Goal: Task Accomplishment & Management: Manage account settings

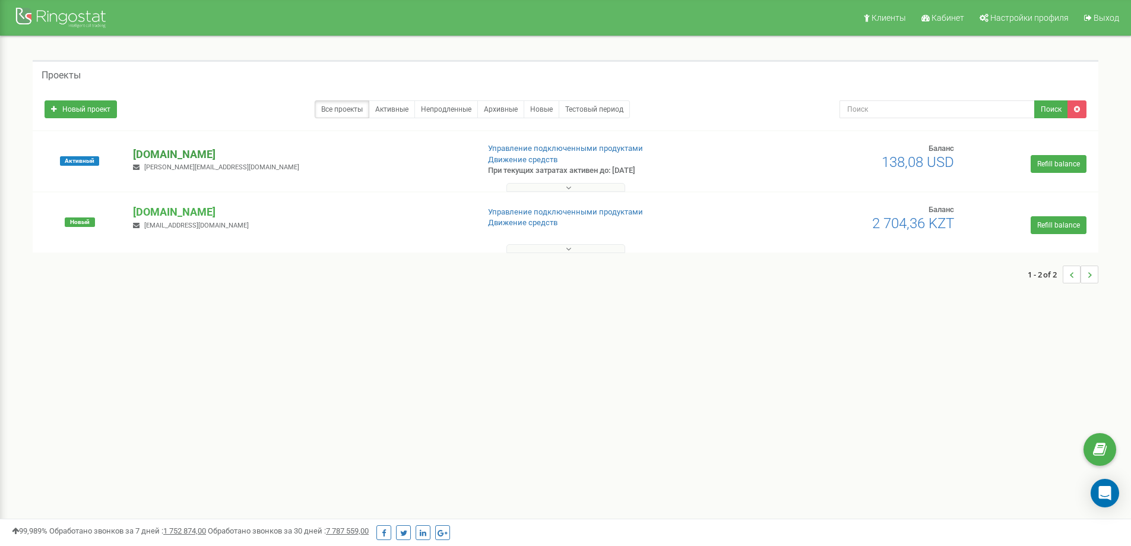
click at [163, 151] on p "[DOMAIN_NAME]" at bounding box center [301, 154] width 336 height 15
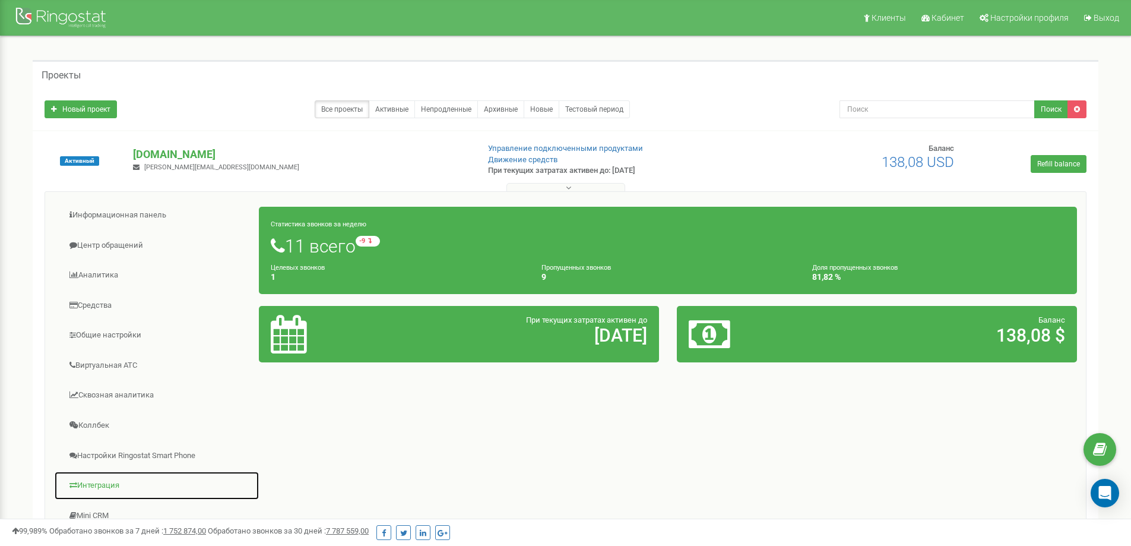
click at [108, 486] on link "Интеграция" at bounding box center [156, 485] width 205 height 29
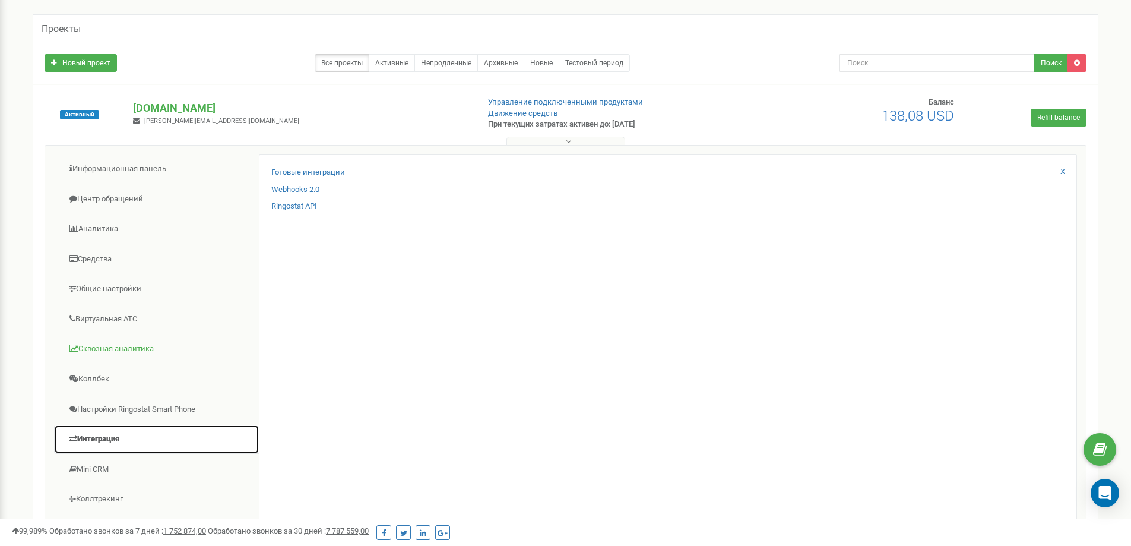
scroll to position [119, 0]
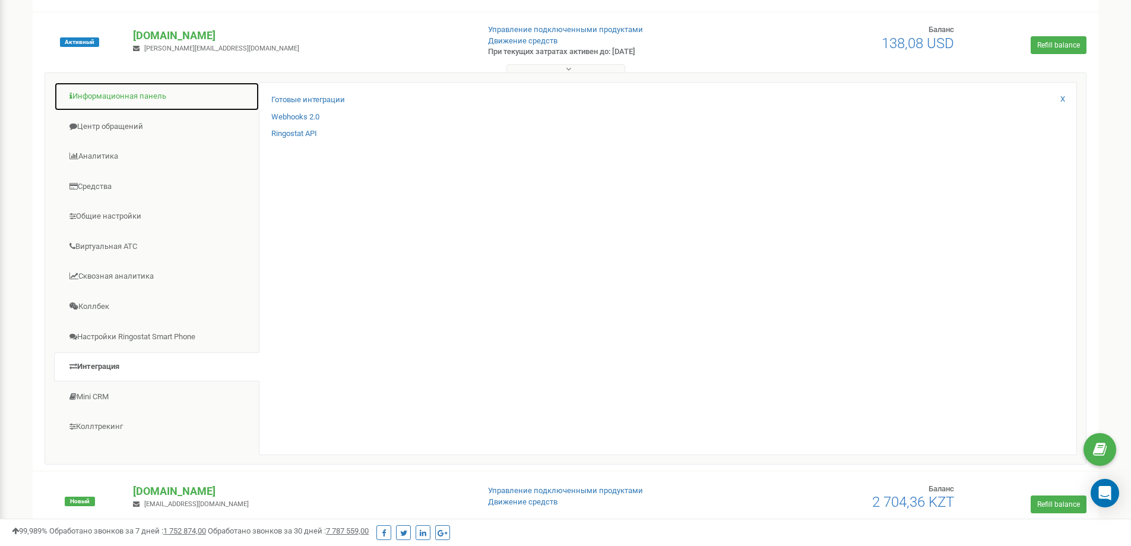
click at [128, 99] on link "Информационная панель" at bounding box center [156, 96] width 205 height 29
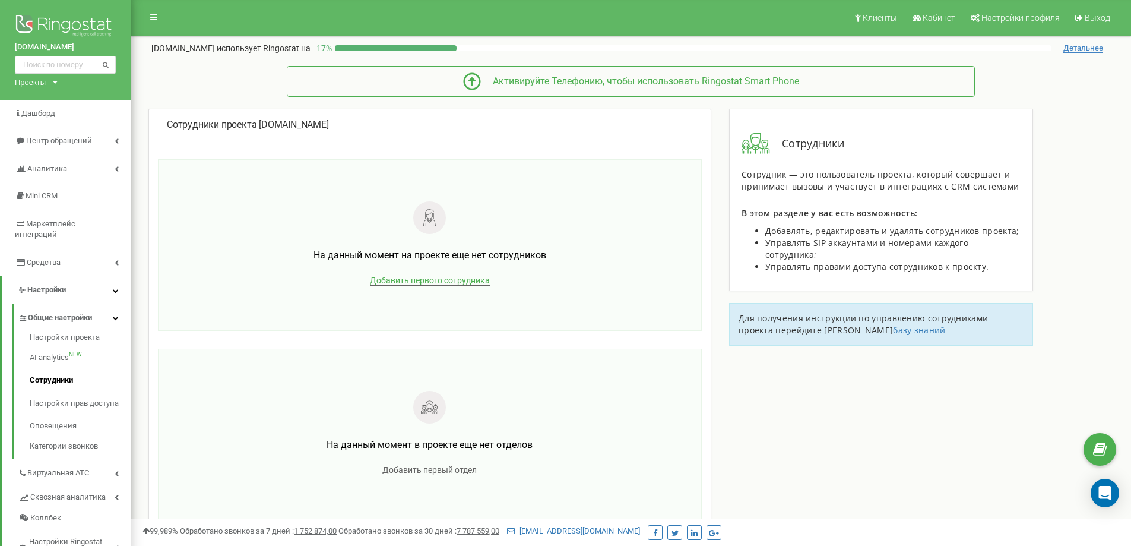
click at [429, 280] on span "Добавить первого сотрудника" at bounding box center [430, 281] width 120 height 10
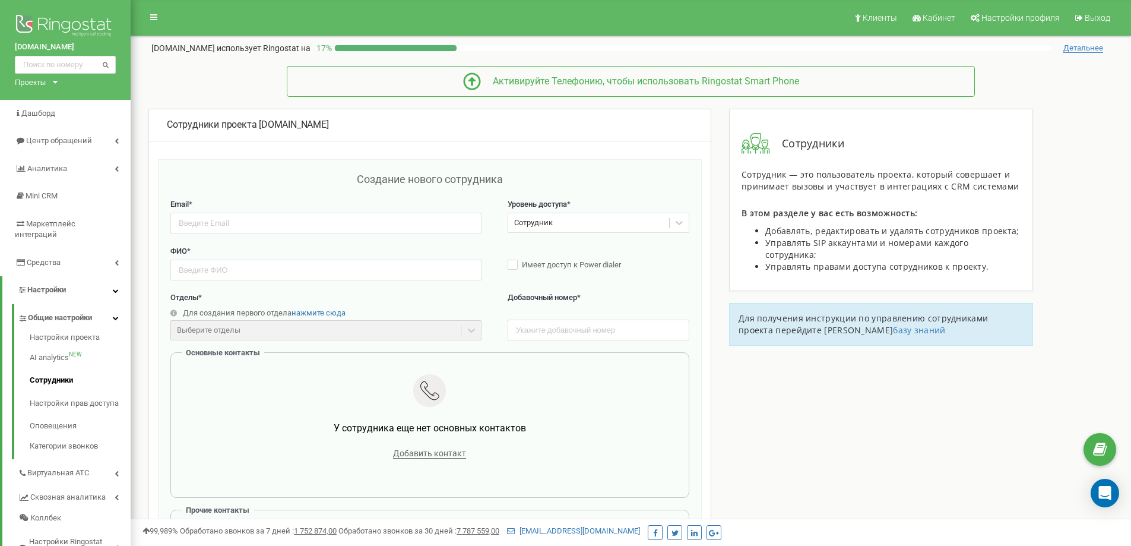
click at [630, 229] on div "Сотрудник" at bounding box center [588, 223] width 161 height 18
click at [628, 227] on div "Сотрудник" at bounding box center [588, 223] width 161 height 18
click at [260, 223] on input "email" at bounding box center [325, 223] width 311 height 21
paste input "vertex_garden@mail.ru"
type input "vertex_garden@mail.ru"
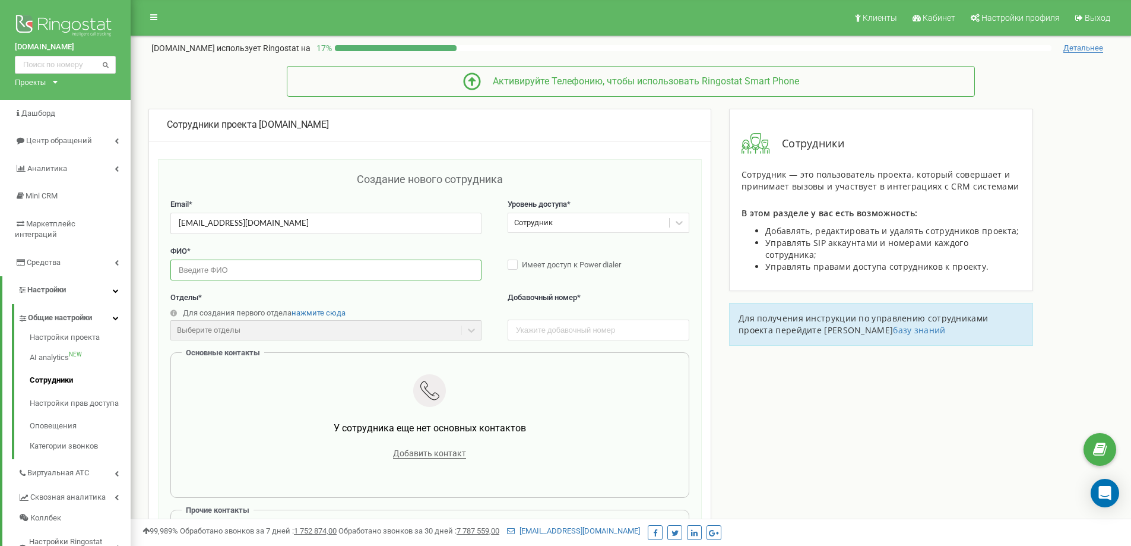
click at [361, 265] on input "text" at bounding box center [325, 269] width 311 height 21
paste input "Ануар Чиркеев"
type input "Ануар Чиркеев"
click at [325, 317] on span "нажмите сюда" at bounding box center [319, 312] width 54 height 9
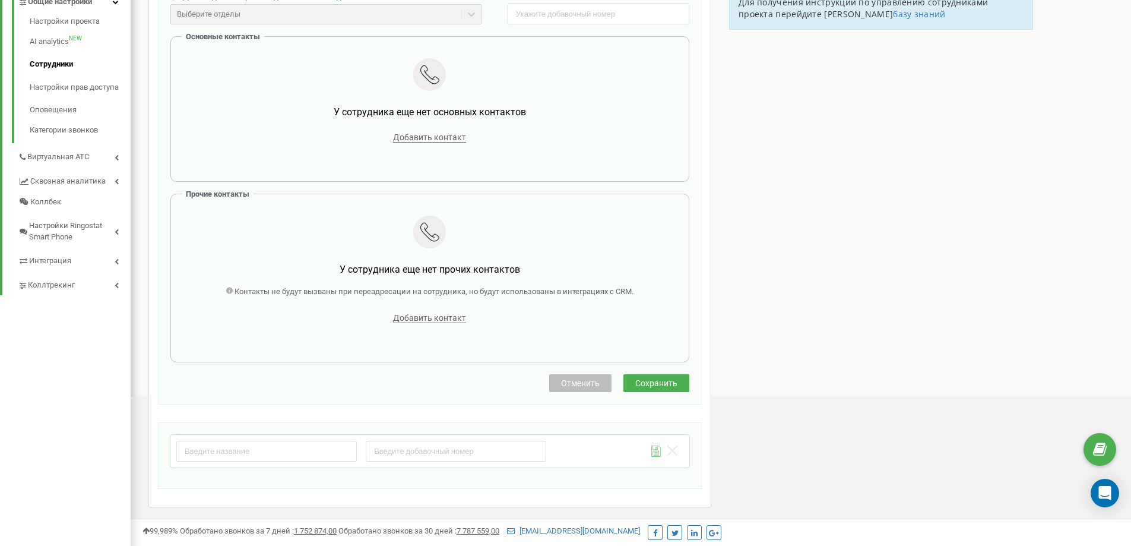
scroll to position [356, 0]
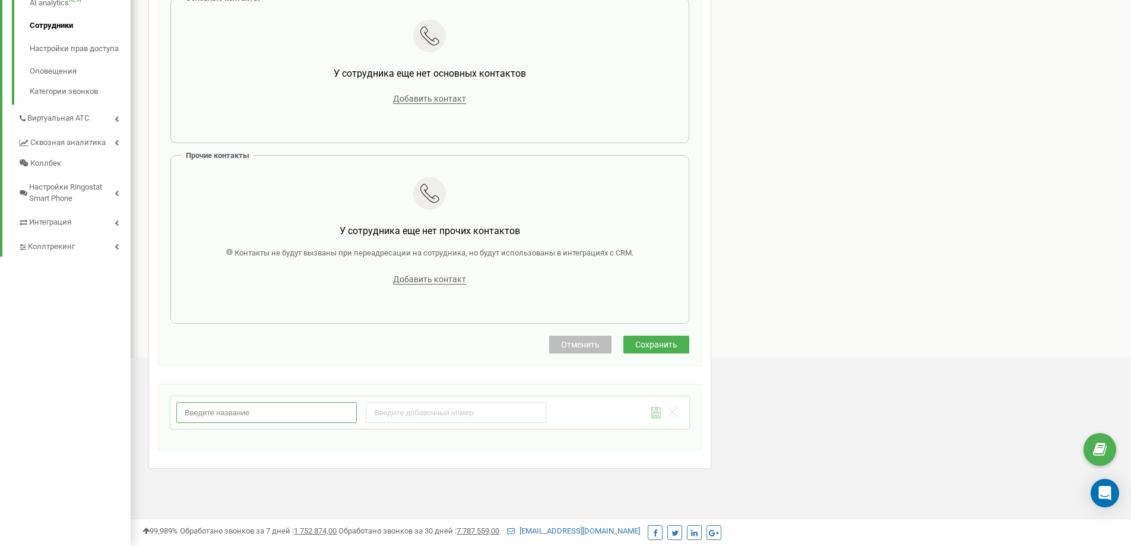
click at [290, 412] on input "text" at bounding box center [266, 412] width 181 height 21
click at [248, 404] on input "text" at bounding box center [266, 412] width 181 height 21
paste input "Общее руководство"
type input "Общее руководство"
click at [465, 413] on input "number" at bounding box center [456, 412] width 181 height 21
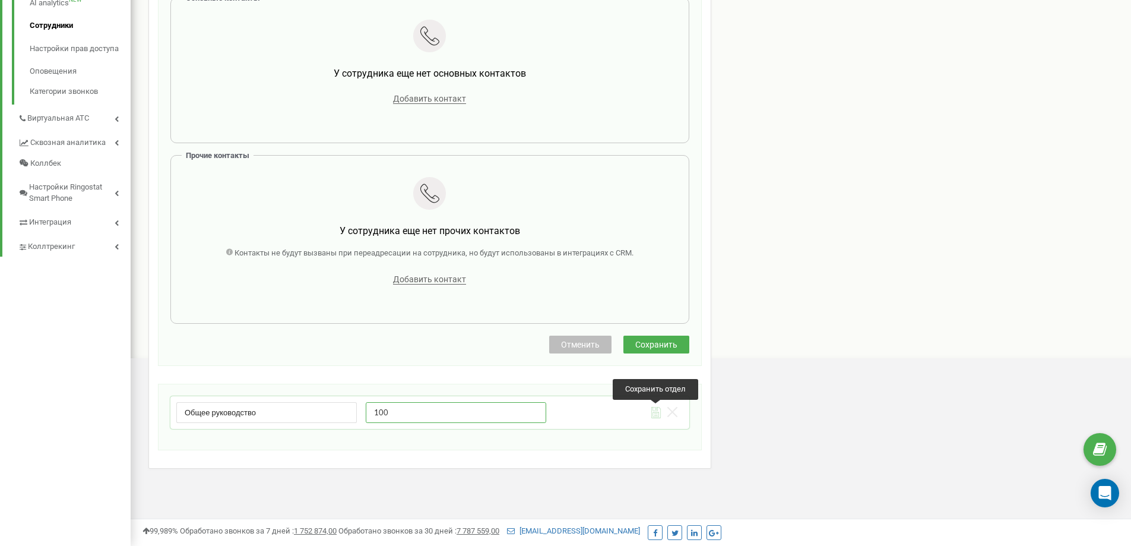
type input "100"
click at [656, 411] on icon at bounding box center [656, 412] width 10 height 11
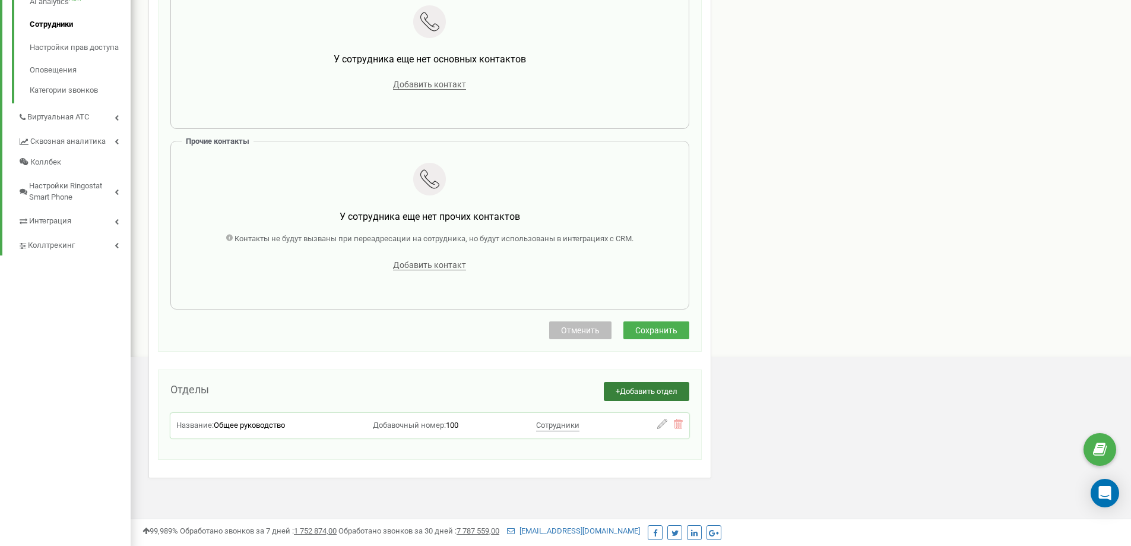
click at [642, 391] on span "Добавить отдел" at bounding box center [649, 391] width 58 height 9
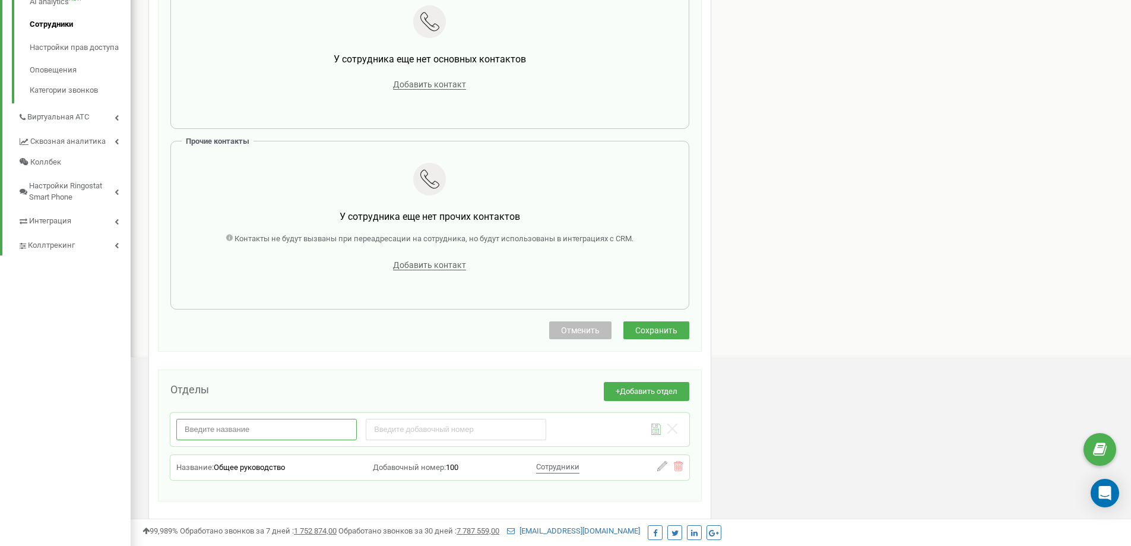
drag, startPoint x: 267, startPoint y: 439, endPoint x: 266, endPoint y: 433, distance: 6.0
click at [266, 435] on input "text" at bounding box center [266, 429] width 181 height 21
paste input "Отдел продаж Экономсегмент"
type input "Отдел продаж Экономсегмент"
click at [471, 429] on input "number" at bounding box center [456, 429] width 181 height 21
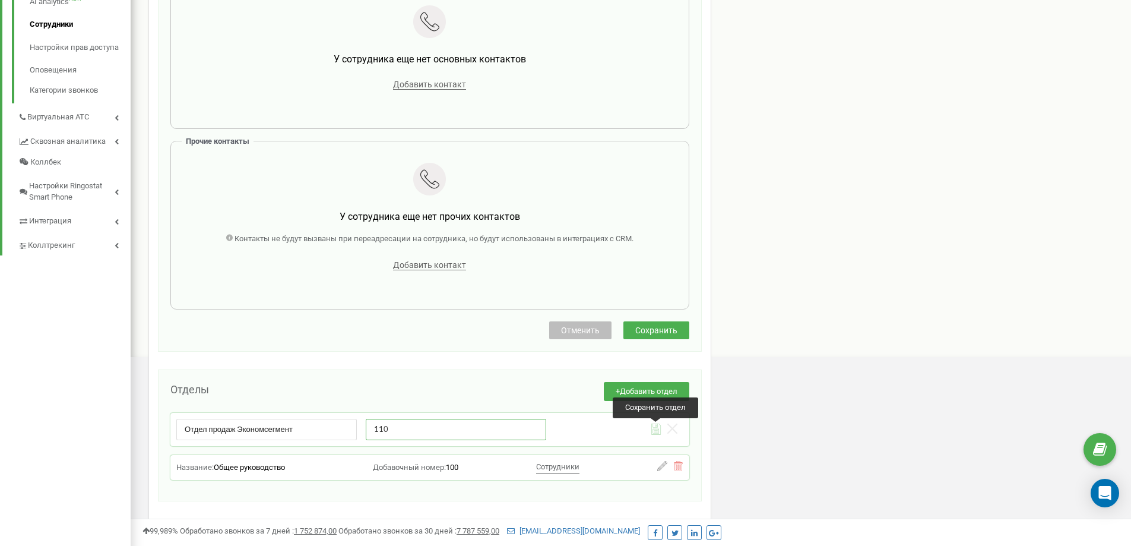
type input "110"
click at [655, 431] on icon at bounding box center [656, 431] width 4 height 1
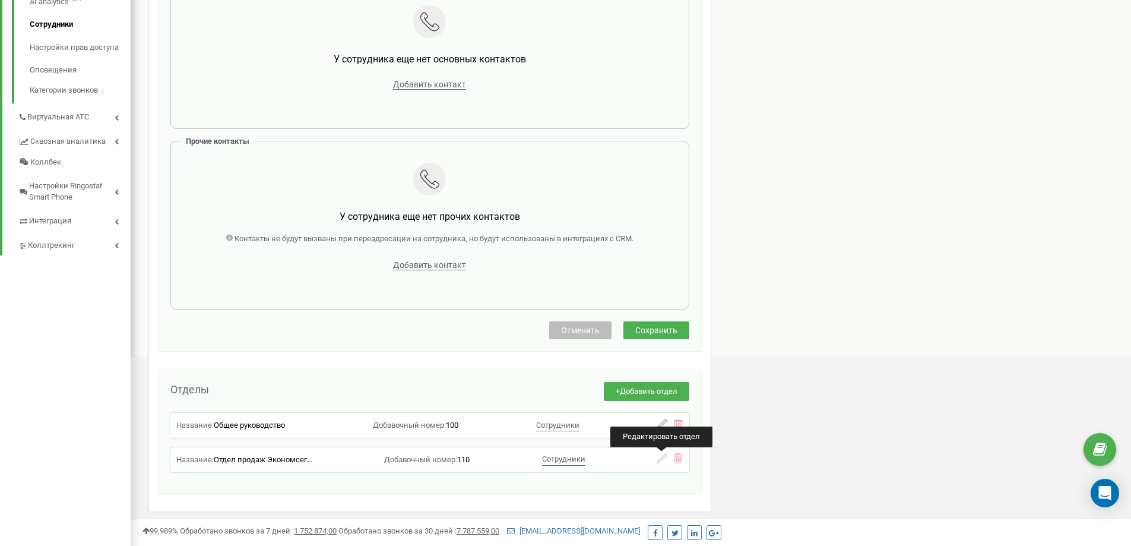
click at [661, 462] on icon at bounding box center [662, 458] width 10 height 10
click at [650, 471] on icon at bounding box center [650, 469] width 10 height 11
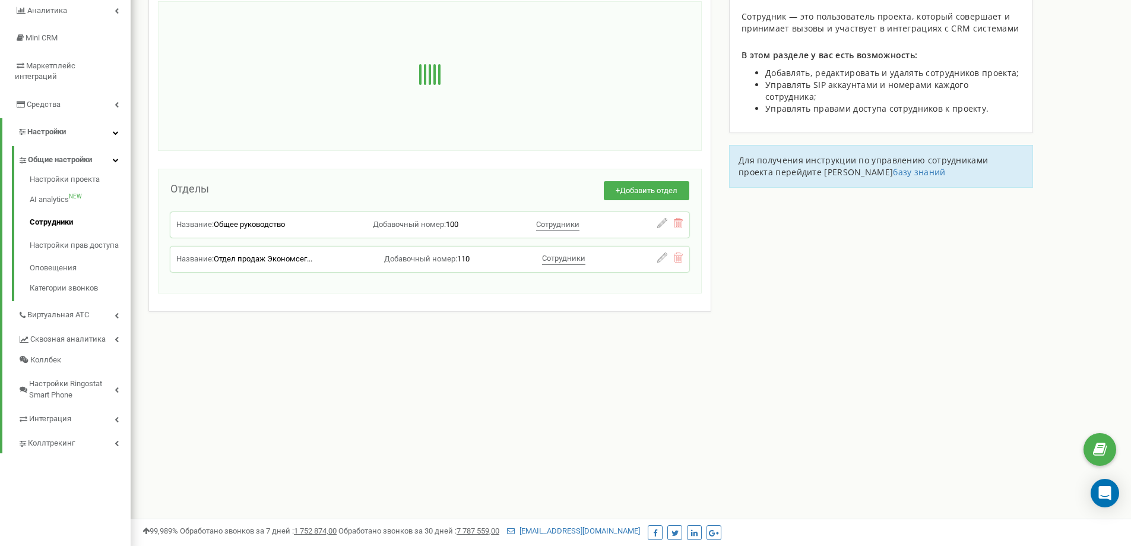
scroll to position [0, 0]
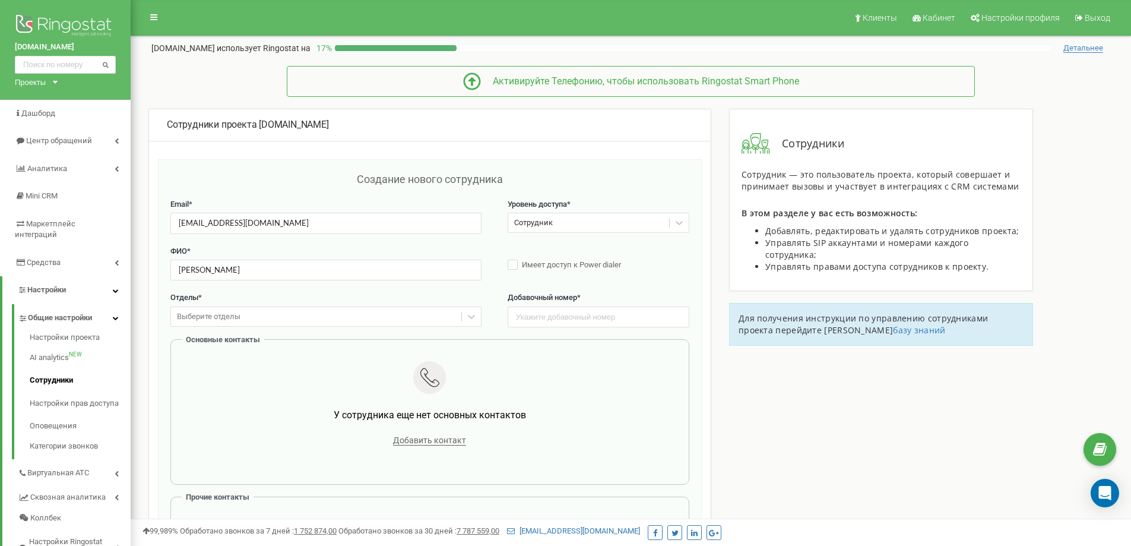
click at [293, 316] on div "Выберите отделы" at bounding box center [316, 317] width 290 height 18
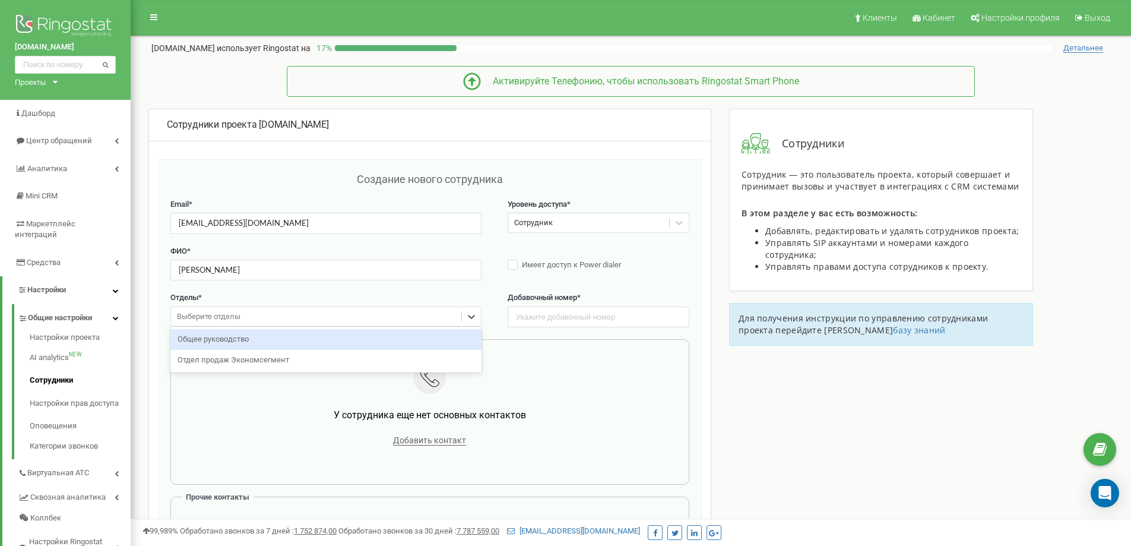
click at [264, 345] on div "Общее руководство" at bounding box center [325, 339] width 311 height 21
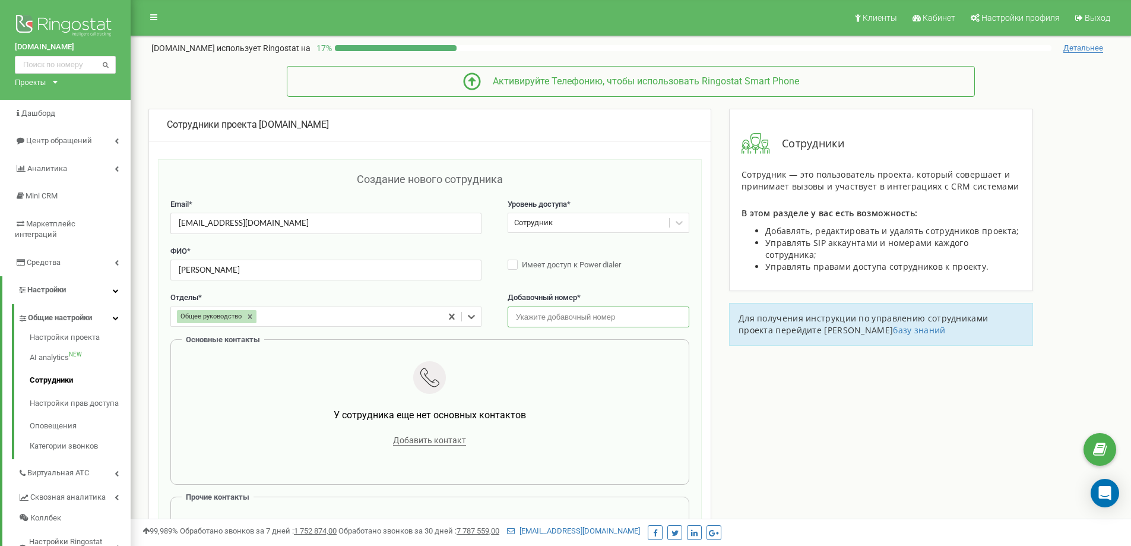
click at [570, 317] on input "text" at bounding box center [599, 316] width 182 height 21
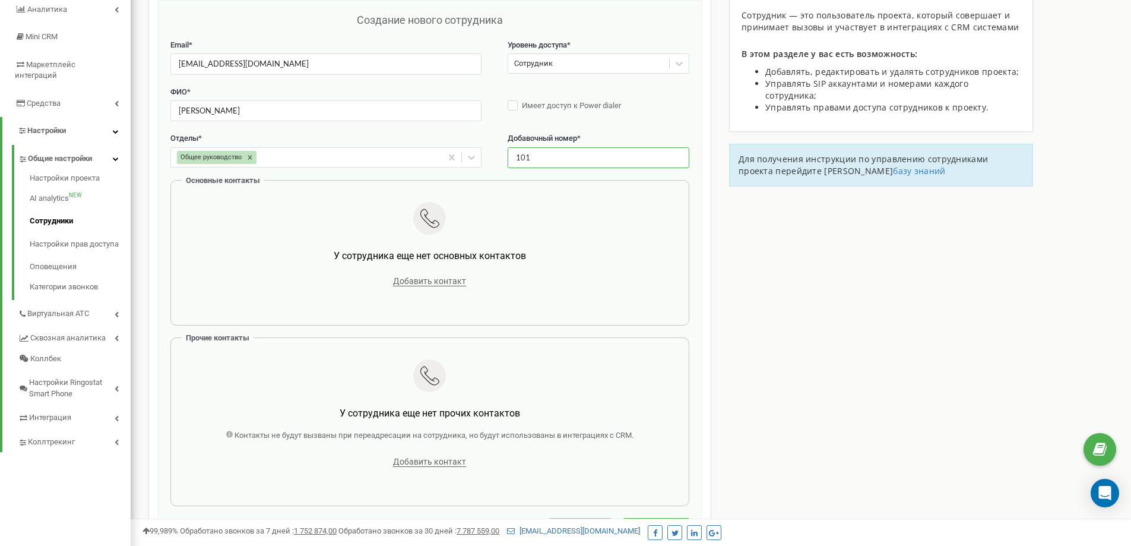
scroll to position [198, 0]
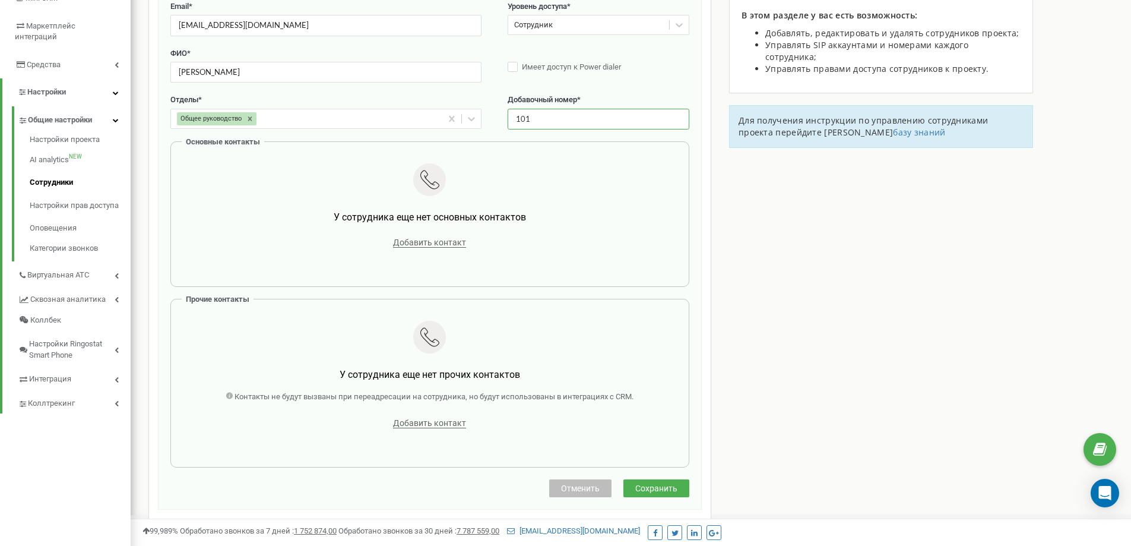
type input "101"
click at [659, 489] on span "Сохранить" at bounding box center [656, 488] width 42 height 10
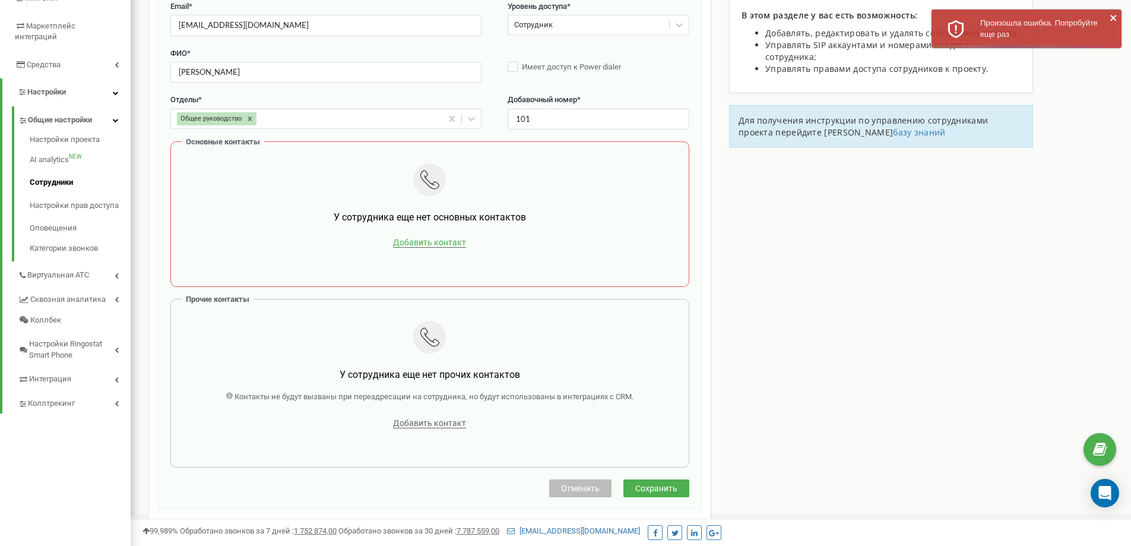
click at [436, 242] on span "Добавить контакт" at bounding box center [429, 243] width 73 height 10
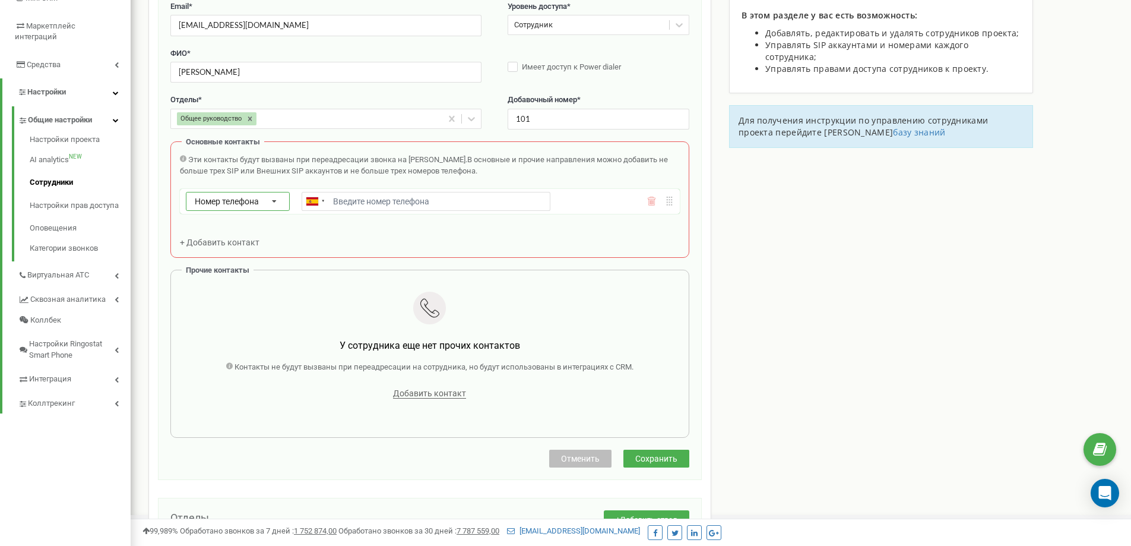
click at [273, 200] on icon at bounding box center [275, 201] width 26 height 19
click at [240, 236] on div "SIP" at bounding box center [237, 235] width 103 height 17
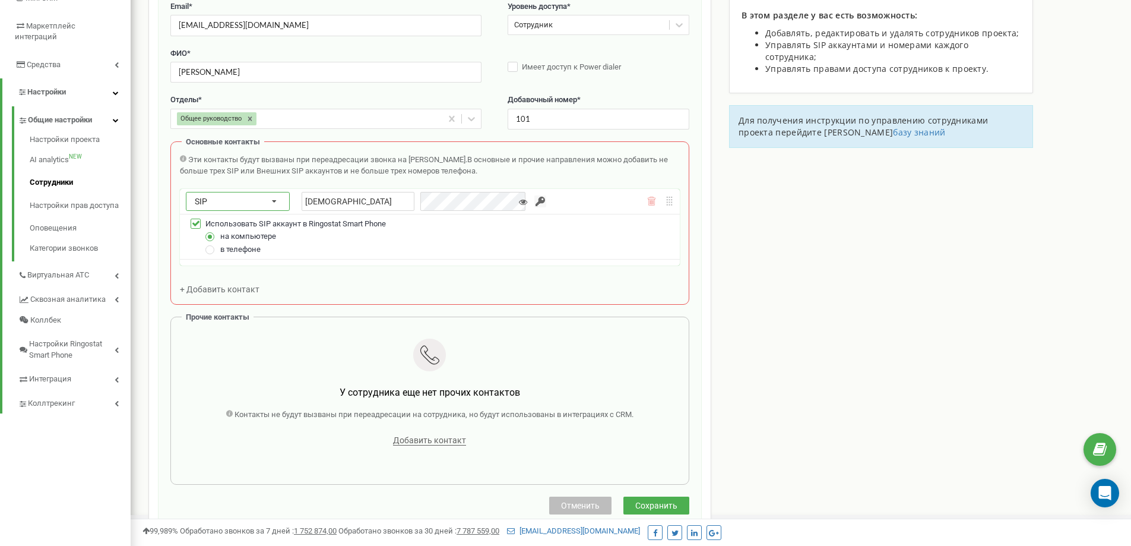
click at [268, 200] on icon at bounding box center [275, 201] width 26 height 19
click at [243, 250] on div "Внешний SIP" at bounding box center [237, 252] width 103 height 17
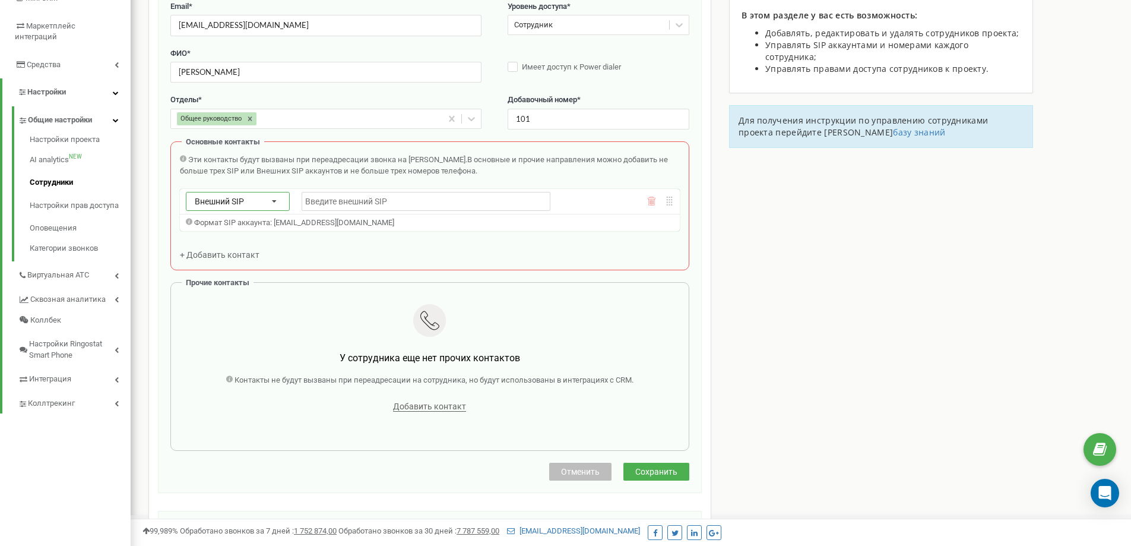
click at [274, 201] on icon at bounding box center [275, 201] width 26 height 19
click at [254, 223] on div "Номер телефона" at bounding box center [237, 218] width 103 height 17
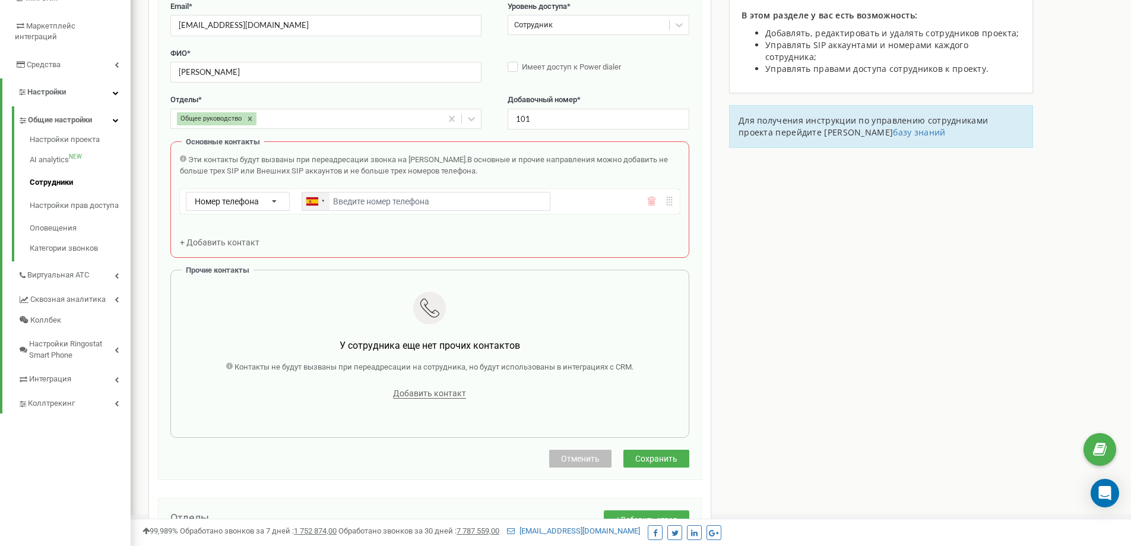
click at [325, 203] on div at bounding box center [323, 200] width 4 height 5
click at [418, 205] on input "Email *" at bounding box center [426, 201] width 249 height 19
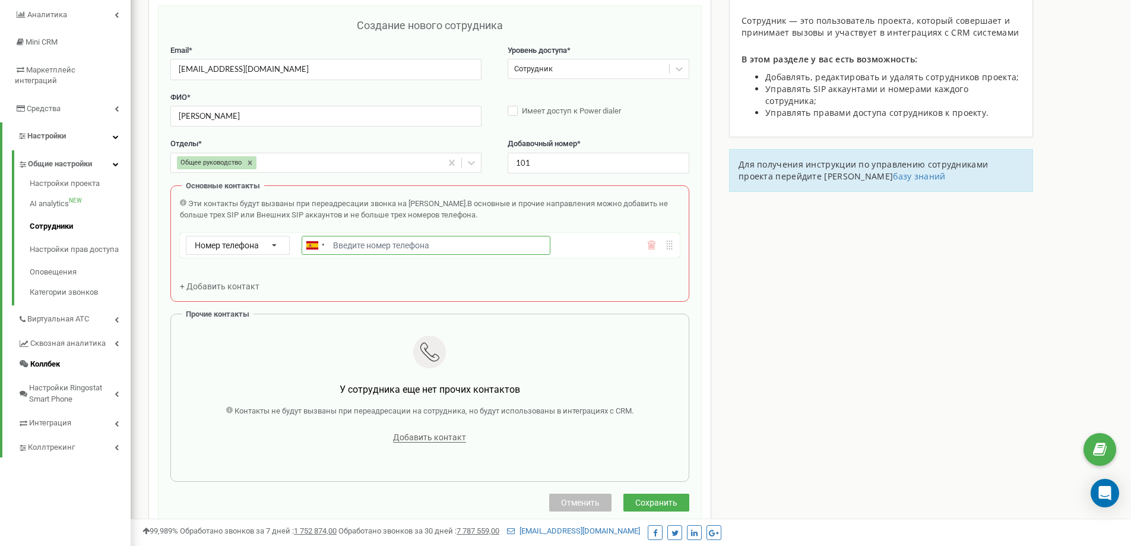
scroll to position [159, 0]
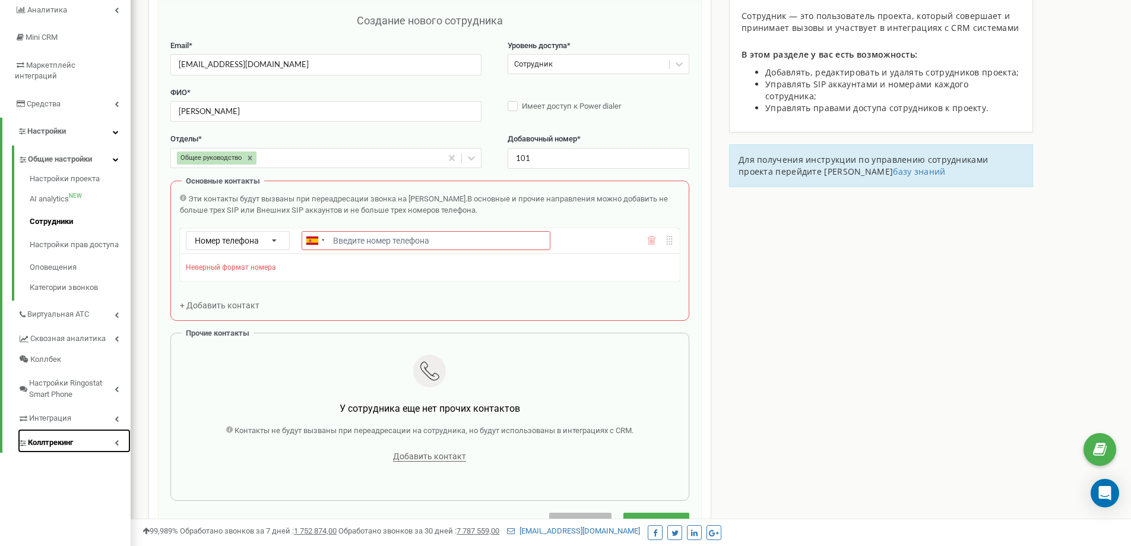
click at [76, 429] on link "Коллтрекинг" at bounding box center [74, 441] width 113 height 24
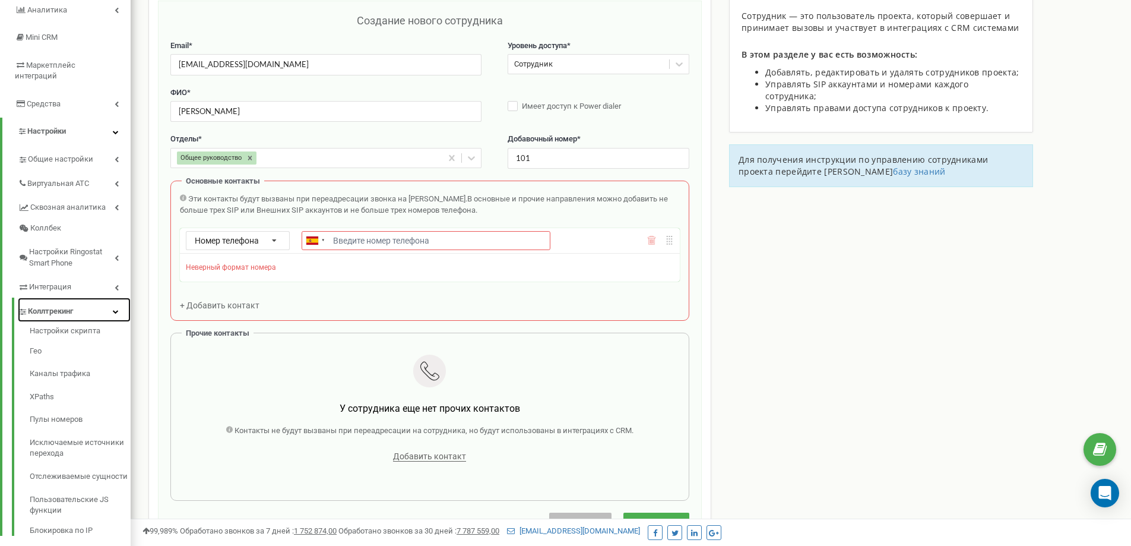
click at [81, 300] on link "Коллтрекинг" at bounding box center [74, 309] width 113 height 24
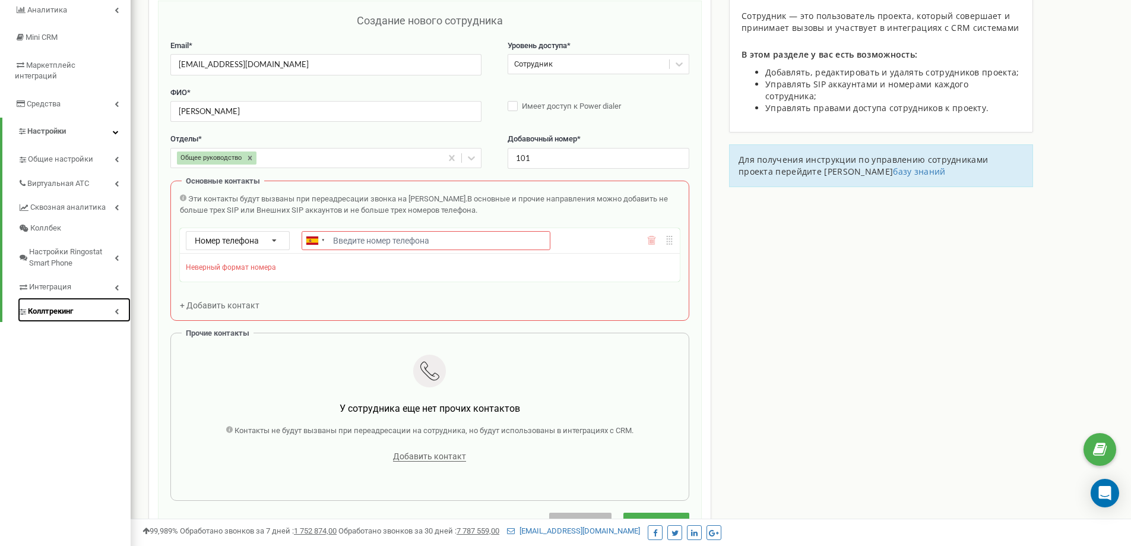
click at [81, 300] on link "Коллтрекинг" at bounding box center [74, 309] width 113 height 24
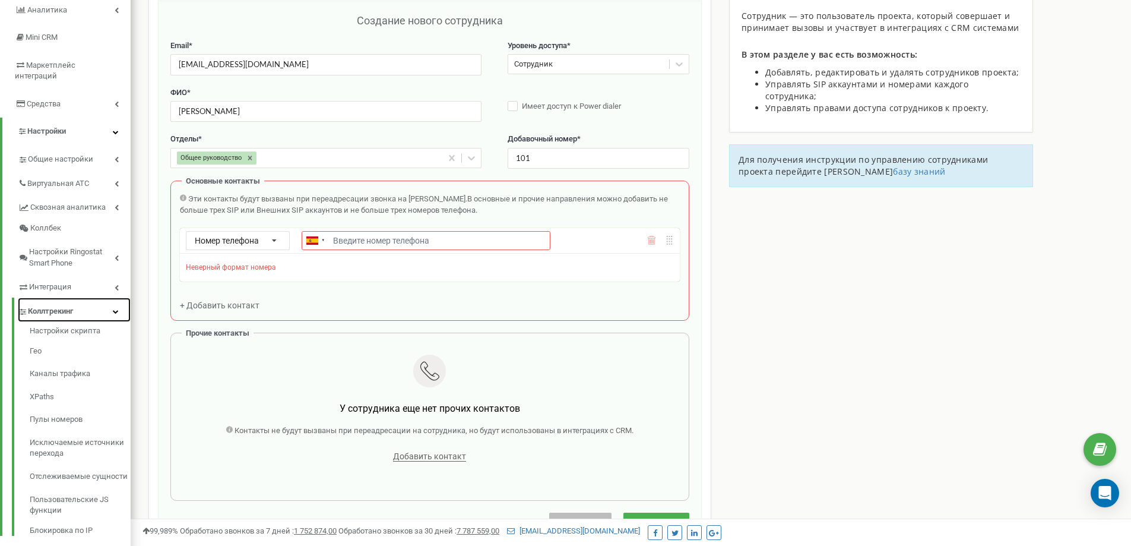
click at [81, 300] on link "Коллтрекинг" at bounding box center [74, 309] width 113 height 24
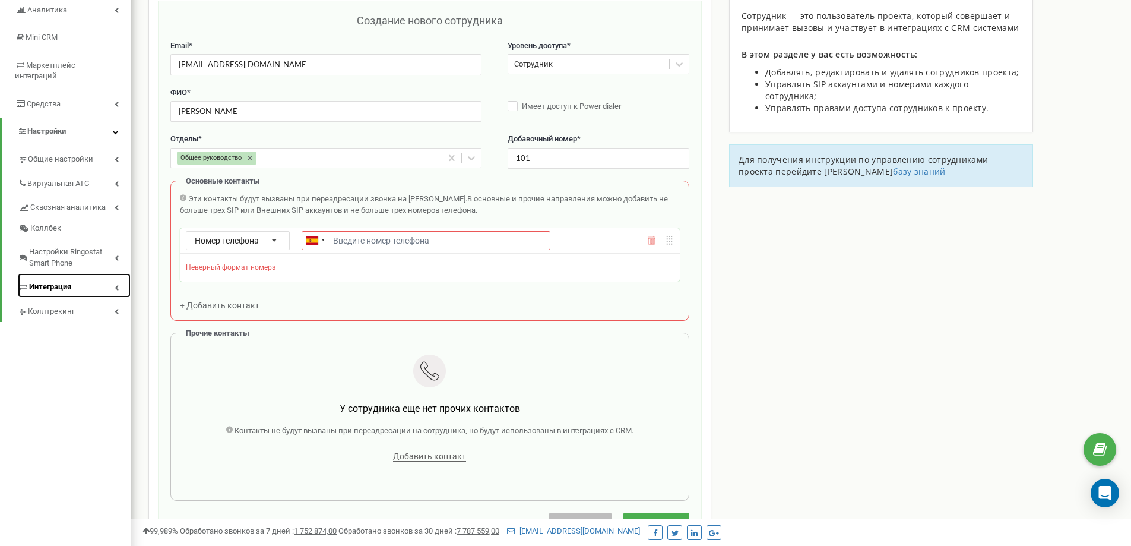
click at [86, 277] on link "Интеграция" at bounding box center [74, 285] width 113 height 24
click at [84, 178] on span "Виртуальная АТС" at bounding box center [58, 183] width 63 height 11
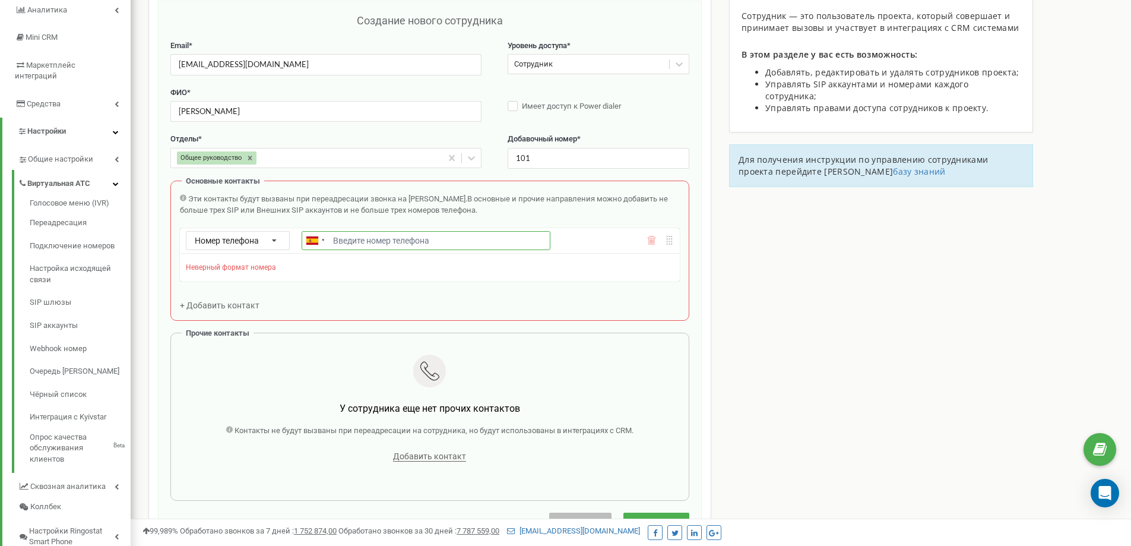
click at [398, 242] on input "Email *" at bounding box center [426, 240] width 249 height 19
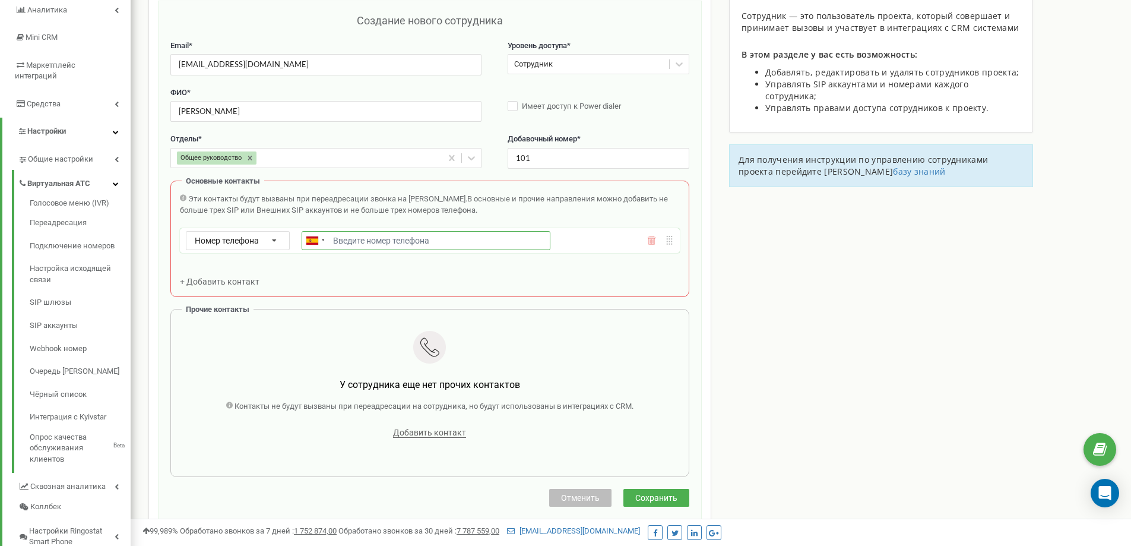
paste input "[PHONE_NUMBER]"
click at [342, 242] on input "[PHONE_NUMBER]" at bounding box center [426, 240] width 249 height 19
type input "[PHONE_NUMBER]"
click at [322, 240] on div at bounding box center [323, 240] width 4 height 5
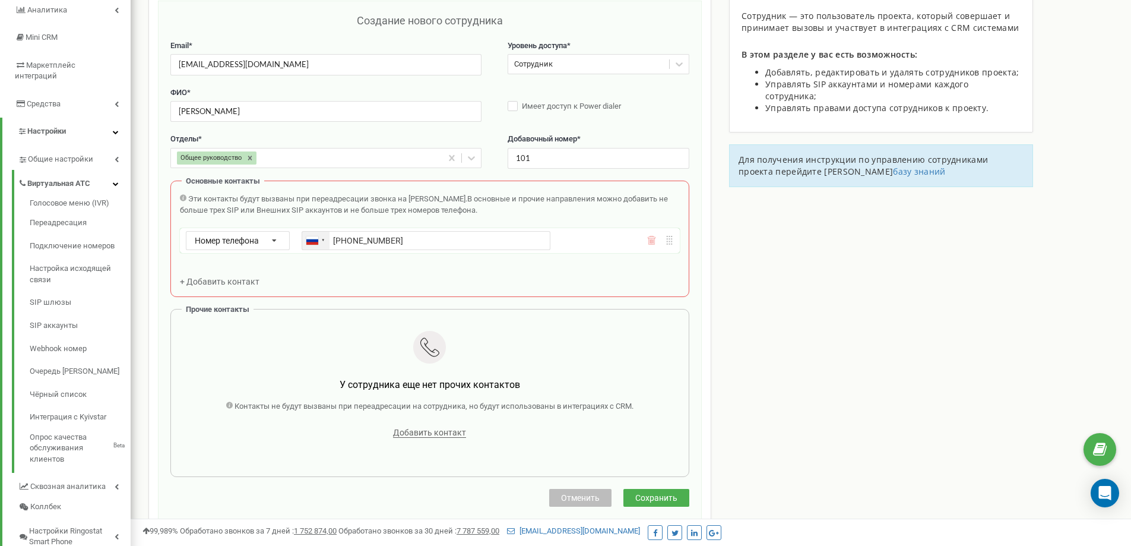
click at [323, 239] on div at bounding box center [323, 240] width 4 height 5
click at [319, 243] on div at bounding box center [315, 241] width 27 height 18
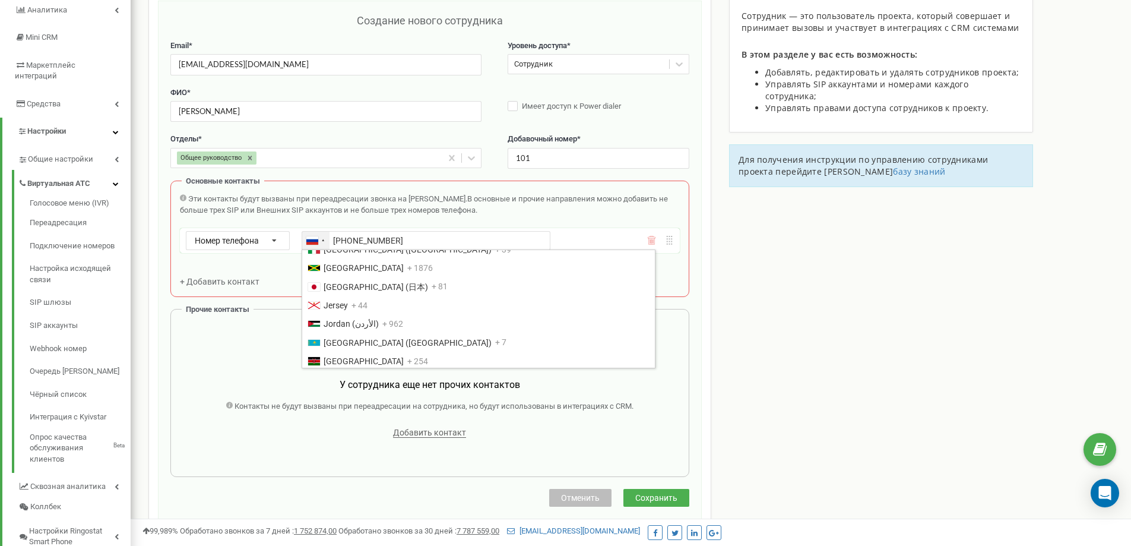
scroll to position [1954, 0]
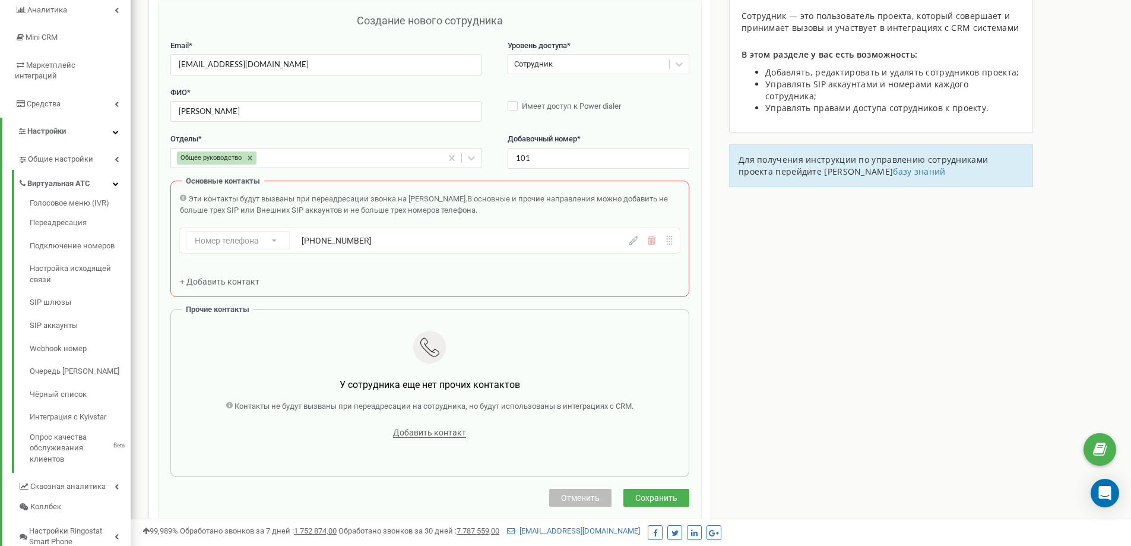
click at [555, 277] on div "Эти контакты будут вызваны при переадресации звонка на Сотрудника. В основные и…" at bounding box center [430, 240] width 500 height 93
click at [672, 493] on span "Сохранить" at bounding box center [656, 498] width 42 height 10
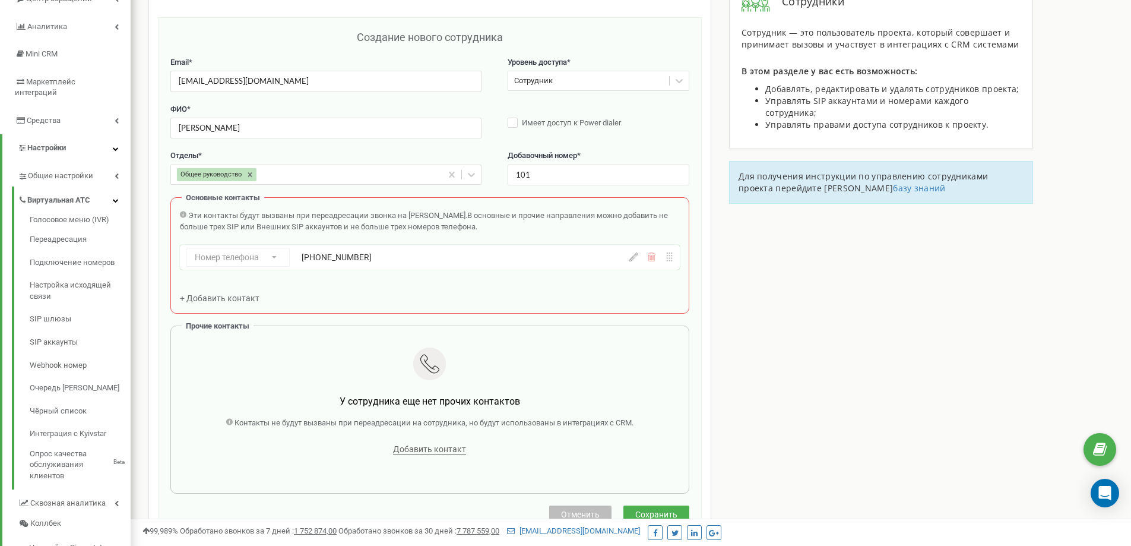
scroll to position [159, 0]
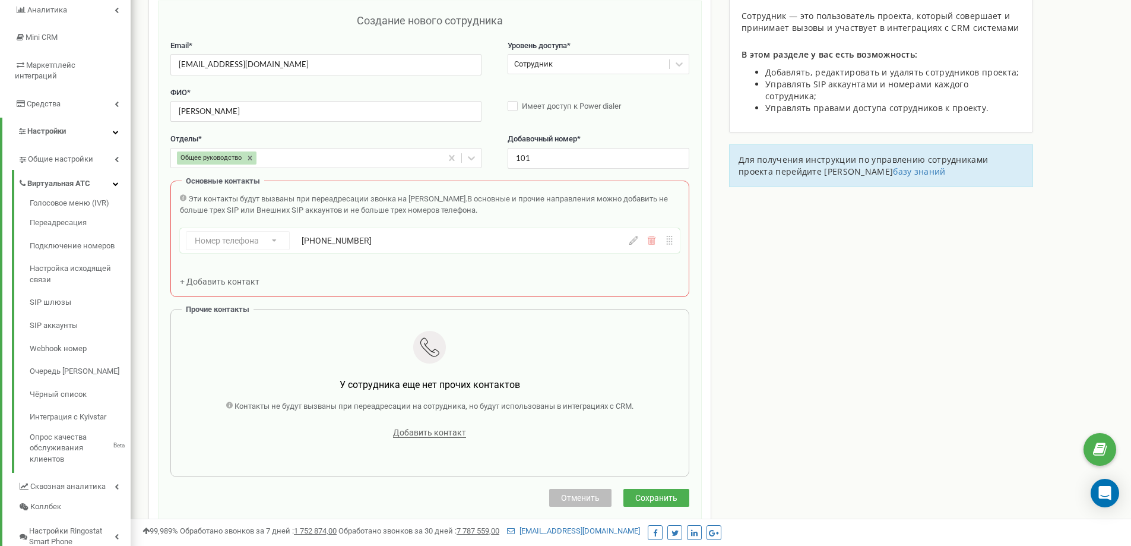
click at [268, 248] on div "Номер телефона Номер телефона SIP Внешний SIP +77008369632" at bounding box center [393, 240] width 415 height 19
click at [265, 240] on div "Номер телефона Номер телефона SIP Внешний SIP +77008369632" at bounding box center [393, 240] width 415 height 19
click at [629, 237] on icon at bounding box center [633, 240] width 9 height 9
click at [275, 242] on icon at bounding box center [275, 241] width 26 height 19
click at [214, 271] on div "SIP" at bounding box center [237, 274] width 103 height 17
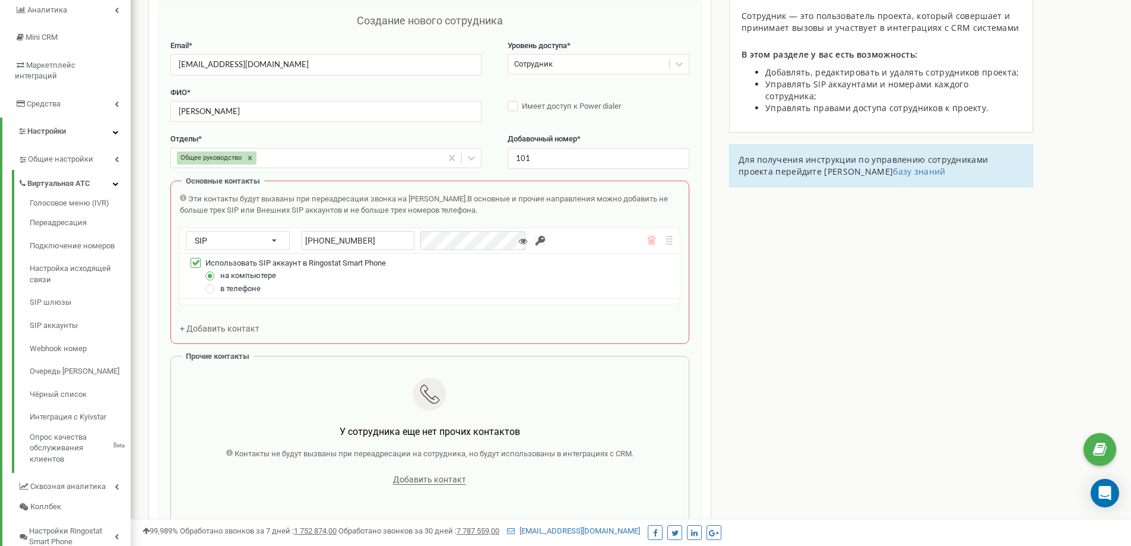
click at [193, 258] on label at bounding box center [196, 258] width 10 height 0
click at [0, 0] on input "Использовать SIP аккаунт в Ringostat Smart Phone" at bounding box center [0, 0] width 0 height 0
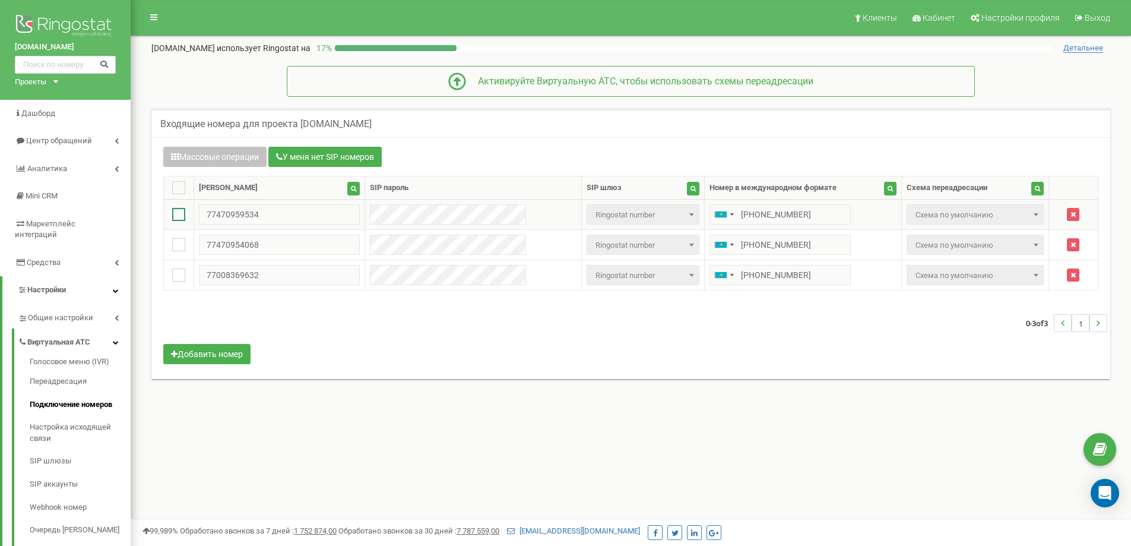
click at [183, 213] on ins at bounding box center [178, 214] width 13 height 13
checkbox input "false"
click at [921, 217] on span "Схема по умолчанию" at bounding box center [975, 215] width 128 height 17
click at [182, 272] on ins at bounding box center [178, 274] width 13 height 13
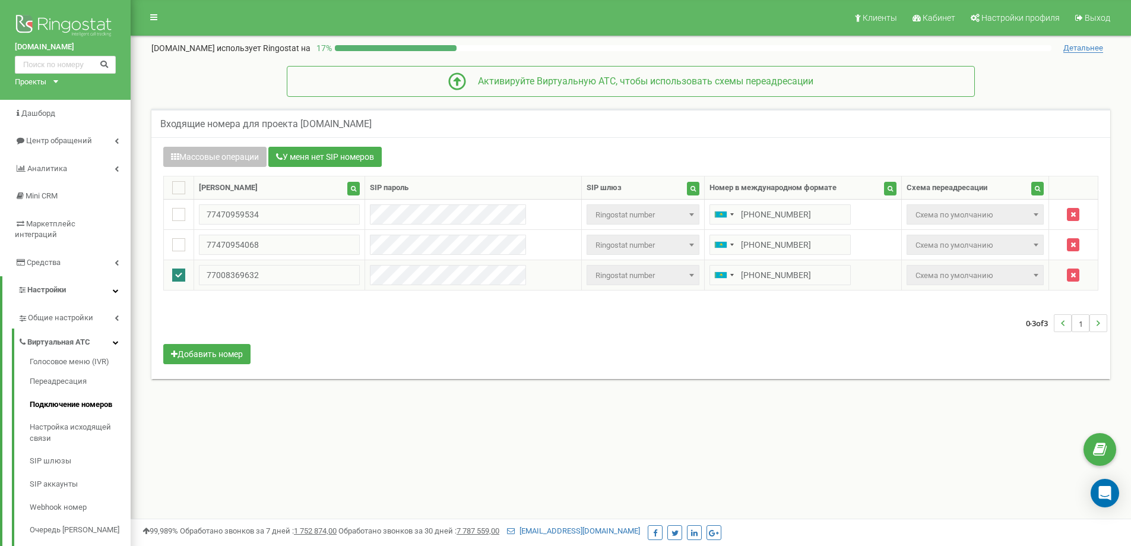
click at [182, 273] on ins at bounding box center [178, 274] width 13 height 13
checkbox input "false"
click at [637, 272] on span "Ringostat number" at bounding box center [643, 275] width 105 height 17
click at [704, 287] on td "[PHONE_NUMBER]" at bounding box center [802, 275] width 197 height 30
click at [680, 337] on div "0-3 of 3 1" at bounding box center [630, 323] width 953 height 42
